Goal: Find contact information: Find contact information

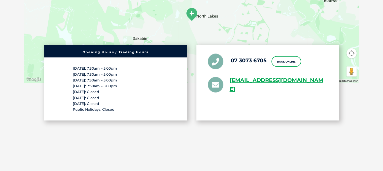
scroll to position [910, 0]
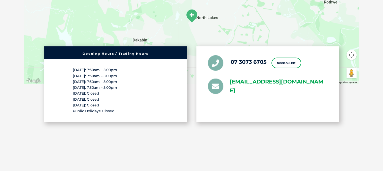
click at [230, 86] on link "northlakes@greencrossvet.com.au" at bounding box center [279, 86] width 98 height 18
drag, startPoint x: 229, startPoint y: 85, endPoint x: 327, endPoint y: 85, distance: 98.3
click at [327, 85] on li "northlakes@greencrossvet.com.au" at bounding box center [268, 86] width 120 height 18
drag, startPoint x: 303, startPoint y: 84, endPoint x: 299, endPoint y: 84, distance: 3.6
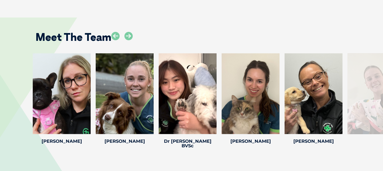
scroll to position [778, 0]
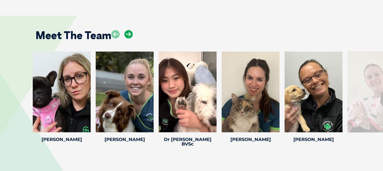
click at [131, 34] on icon at bounding box center [128, 34] width 8 height 8
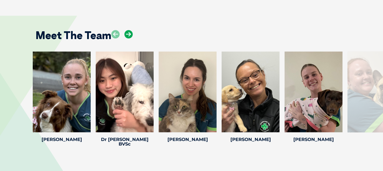
click at [131, 34] on icon at bounding box center [128, 34] width 8 height 8
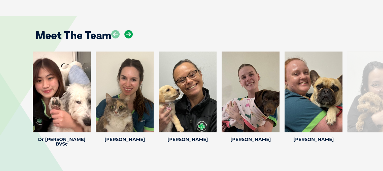
click at [131, 34] on icon at bounding box center [128, 34] width 8 height 8
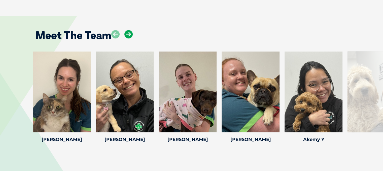
click at [131, 34] on icon at bounding box center [128, 34] width 8 height 8
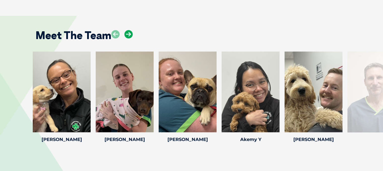
click at [131, 34] on icon at bounding box center [128, 34] width 8 height 8
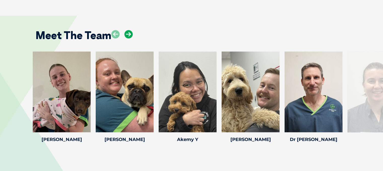
click at [131, 34] on icon at bounding box center [128, 34] width 8 height 8
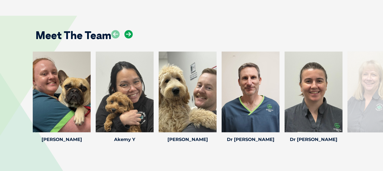
click at [131, 34] on icon at bounding box center [128, 34] width 8 height 8
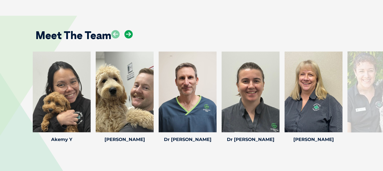
click at [131, 34] on icon at bounding box center [128, 34] width 8 height 8
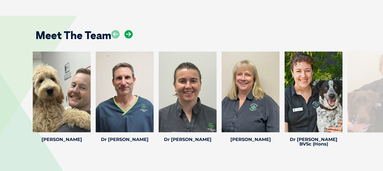
click at [131, 34] on icon at bounding box center [128, 34] width 8 height 8
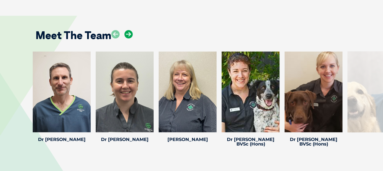
click at [131, 34] on icon at bounding box center [128, 34] width 8 height 8
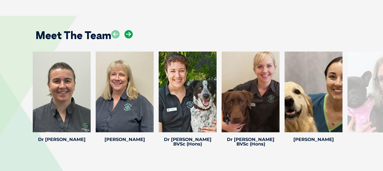
click at [131, 34] on icon at bounding box center [128, 34] width 8 height 8
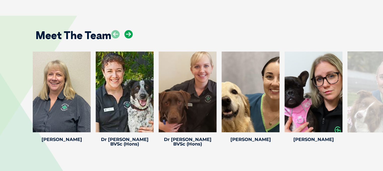
click at [131, 34] on icon at bounding box center [128, 34] width 8 height 8
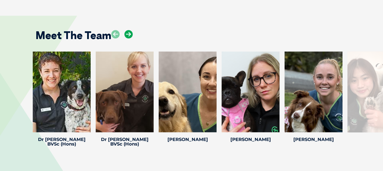
click at [131, 34] on icon at bounding box center [128, 34] width 8 height 8
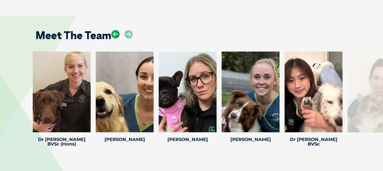
click at [114, 33] on icon at bounding box center [115, 34] width 8 height 8
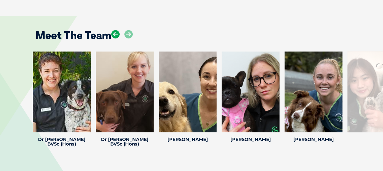
click at [114, 33] on icon at bounding box center [115, 34] width 8 height 8
click at [115, 34] on icon at bounding box center [115, 34] width 8 height 8
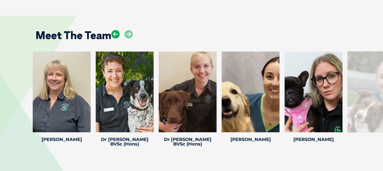
click at [115, 34] on icon at bounding box center [115, 34] width 8 height 8
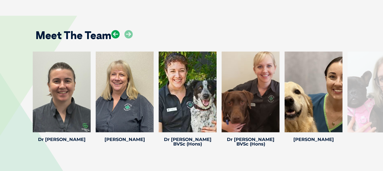
click at [115, 34] on icon at bounding box center [115, 34] width 8 height 8
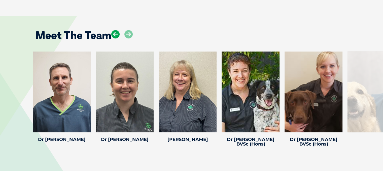
click at [115, 34] on icon at bounding box center [115, 34] width 8 height 8
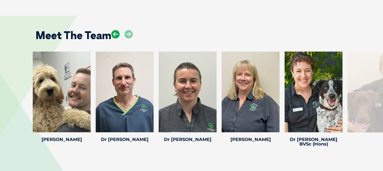
click at [115, 34] on icon at bounding box center [115, 34] width 8 height 8
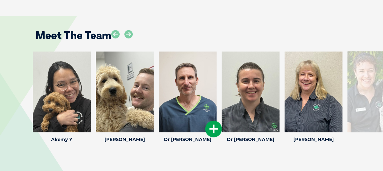
click at [188, 110] on div at bounding box center [188, 91] width 58 height 81
click at [210, 129] on icon at bounding box center [213, 128] width 17 height 17
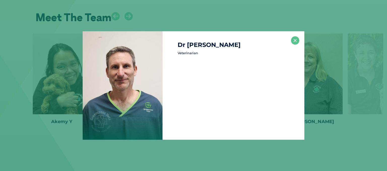
click at [210, 129] on div "Dr [PERSON_NAME] Veterinarian" at bounding box center [234, 85] width 142 height 108
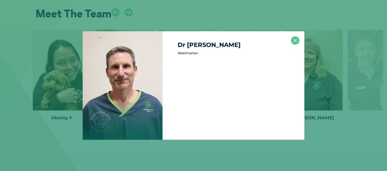
scroll to position [800, 0]
click at [293, 40] on button "×" at bounding box center [295, 40] width 8 height 8
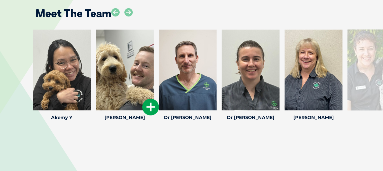
click at [102, 49] on div at bounding box center [125, 69] width 58 height 81
click at [90, 105] on icon at bounding box center [87, 107] width 17 height 17
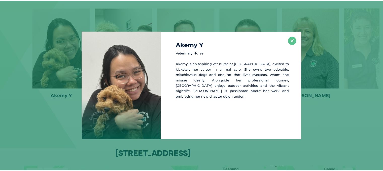
scroll to position [822, 0]
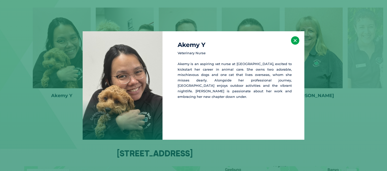
click at [296, 40] on button "×" at bounding box center [295, 40] width 8 height 8
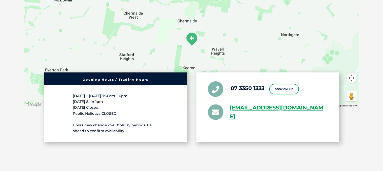
scroll to position [1010, 0]
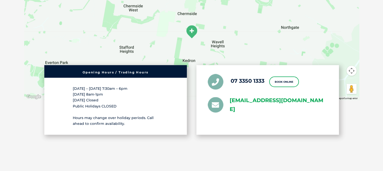
drag, startPoint x: 228, startPoint y: 101, endPoint x: 257, endPoint y: 109, distance: 30.3
click at [257, 109] on li "[EMAIL_ADDRESS][DOMAIN_NAME]" at bounding box center [268, 105] width 120 height 18
